Goal: Find specific page/section

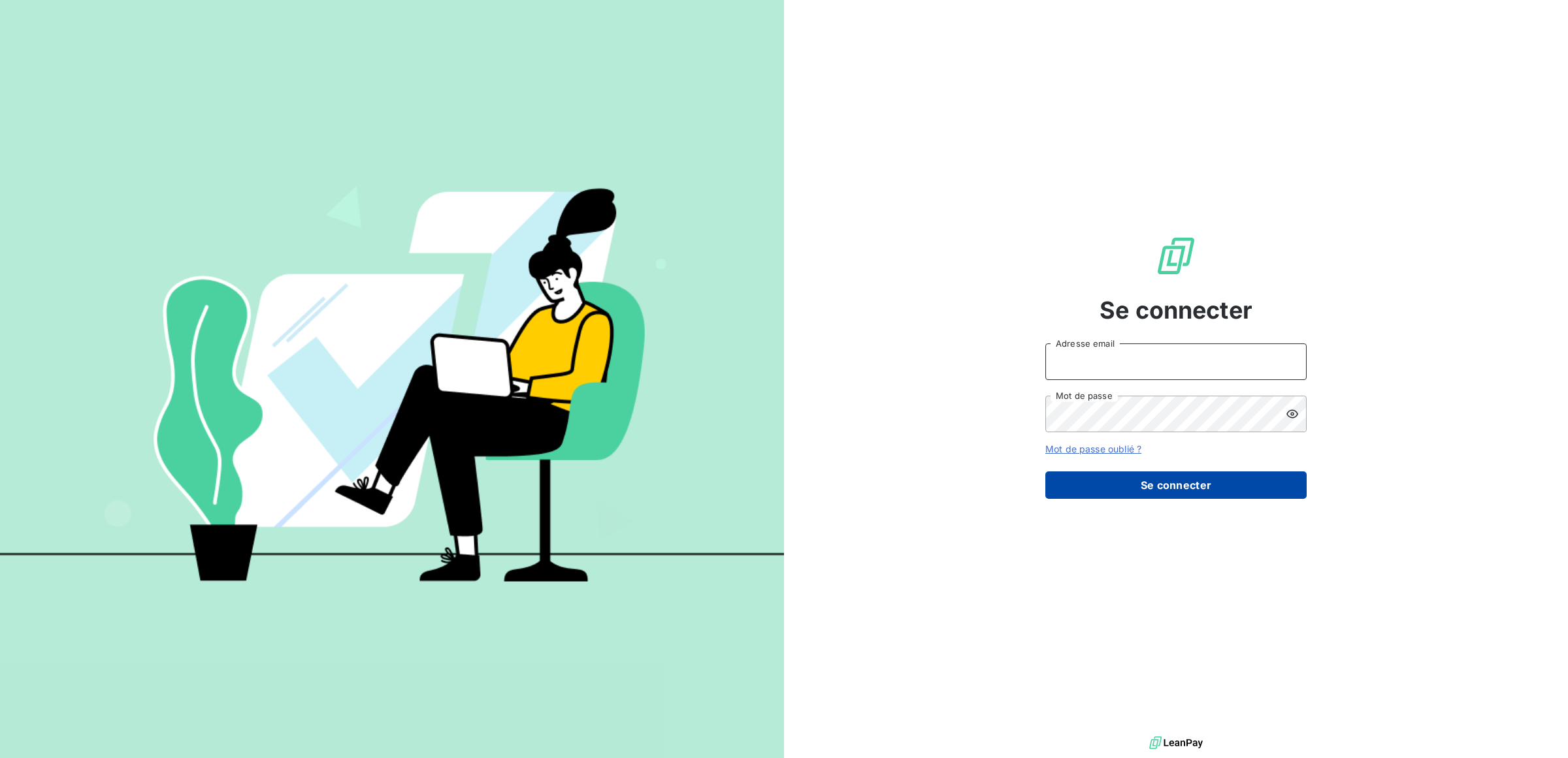
type input "[PERSON_NAME][EMAIL_ADDRESS][PERSON_NAME][DOMAIN_NAME]"
click at [1161, 488] on button "Se connecter" at bounding box center [1176, 485] width 261 height 27
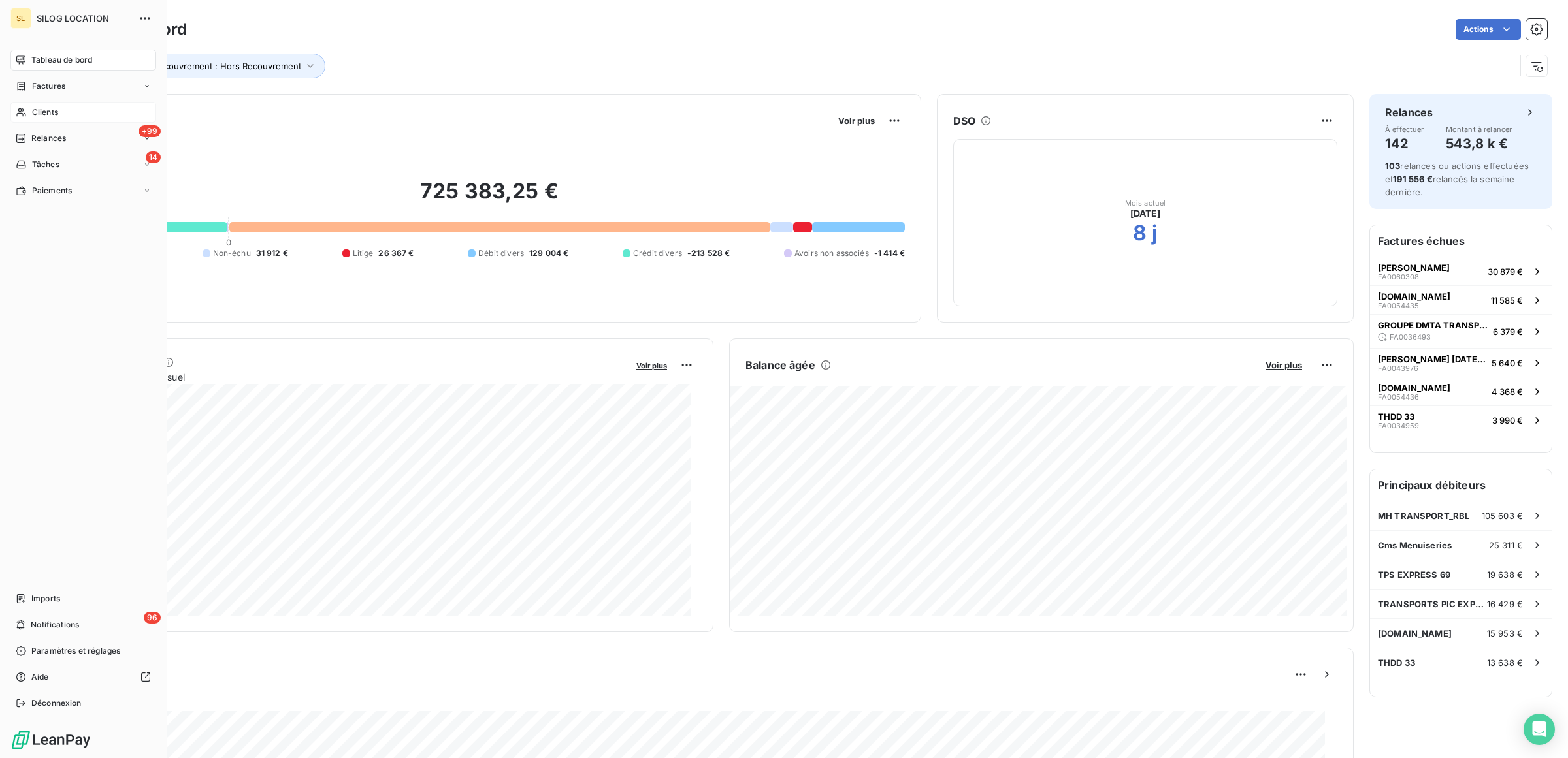
click at [76, 112] on div "Clients" at bounding box center [83, 113] width 146 height 21
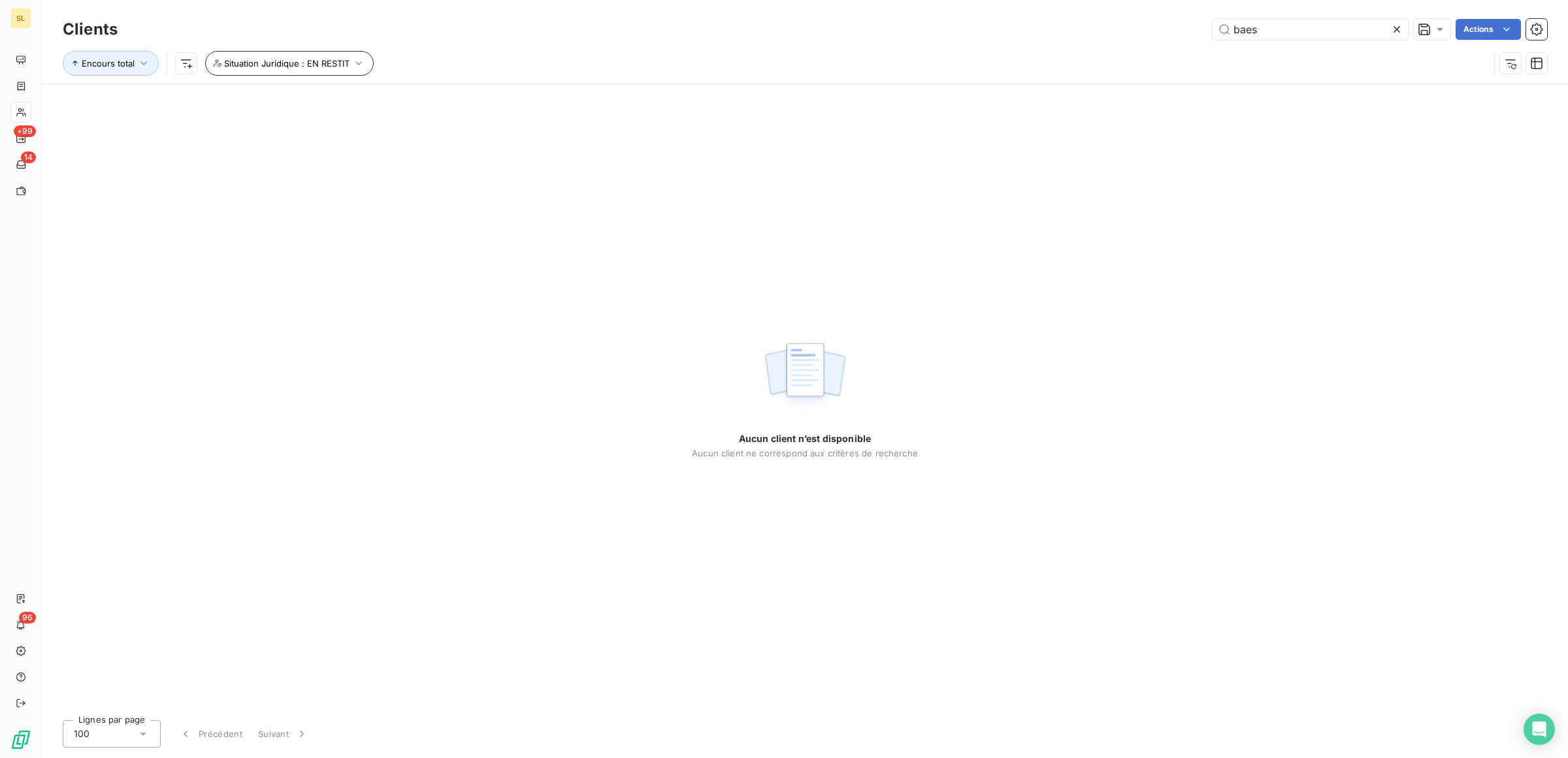
type input "baes"
click at [360, 63] on icon "button" at bounding box center [358, 63] width 6 height 4
click at [538, 97] on icon "button" at bounding box center [536, 97] width 13 height 13
click at [289, 132] on span "Supprimer le filtre" at bounding box center [272, 133] width 76 height 13
click at [112, 59] on span "Encours total" at bounding box center [108, 63] width 53 height 11
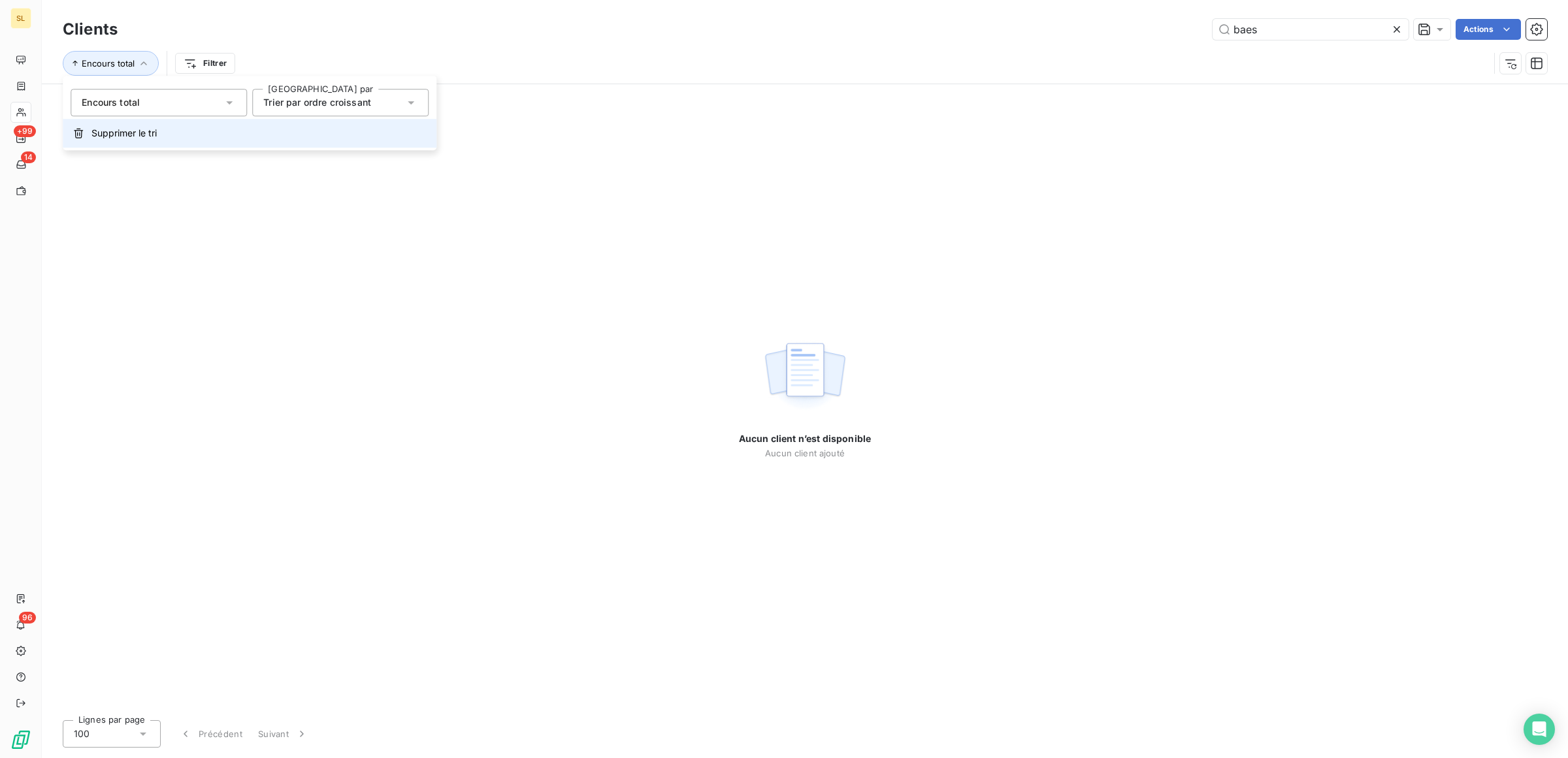
click at [147, 130] on span "Supprimer le tri" at bounding box center [124, 133] width 65 height 13
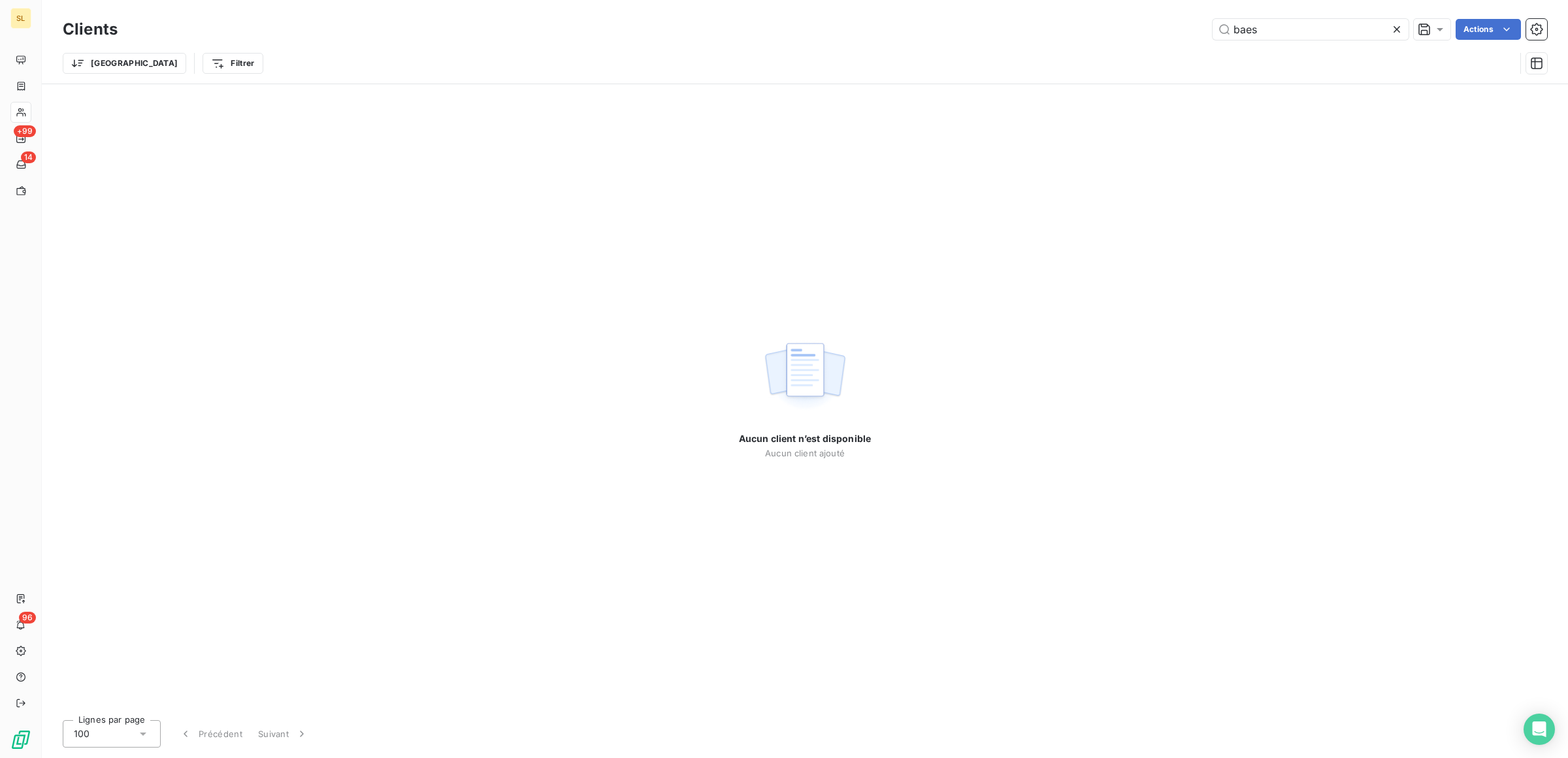
click at [1083, 47] on div "Trier Filtrer" at bounding box center [804, 63] width 1484 height 41
